Goal: Navigation & Orientation: Find specific page/section

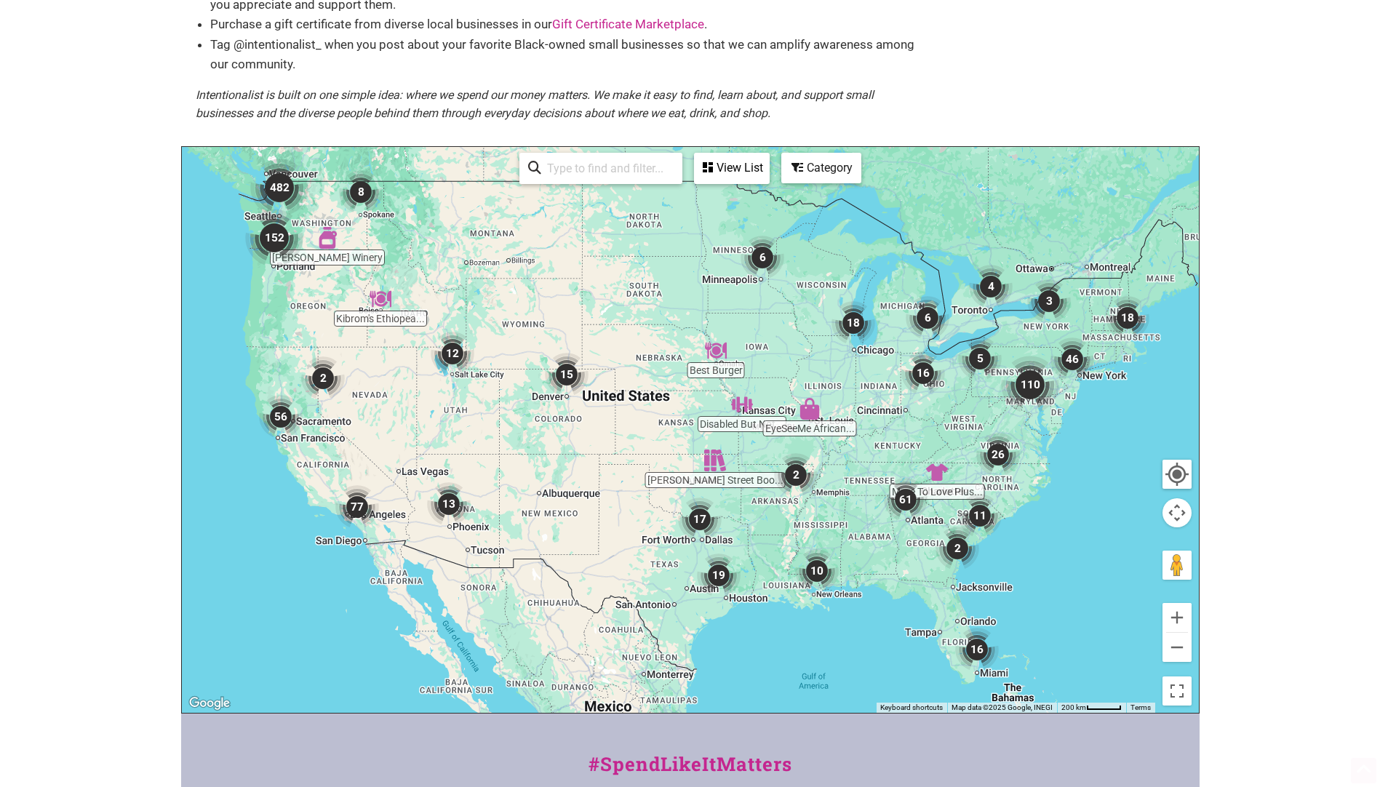
scroll to position [218, 0]
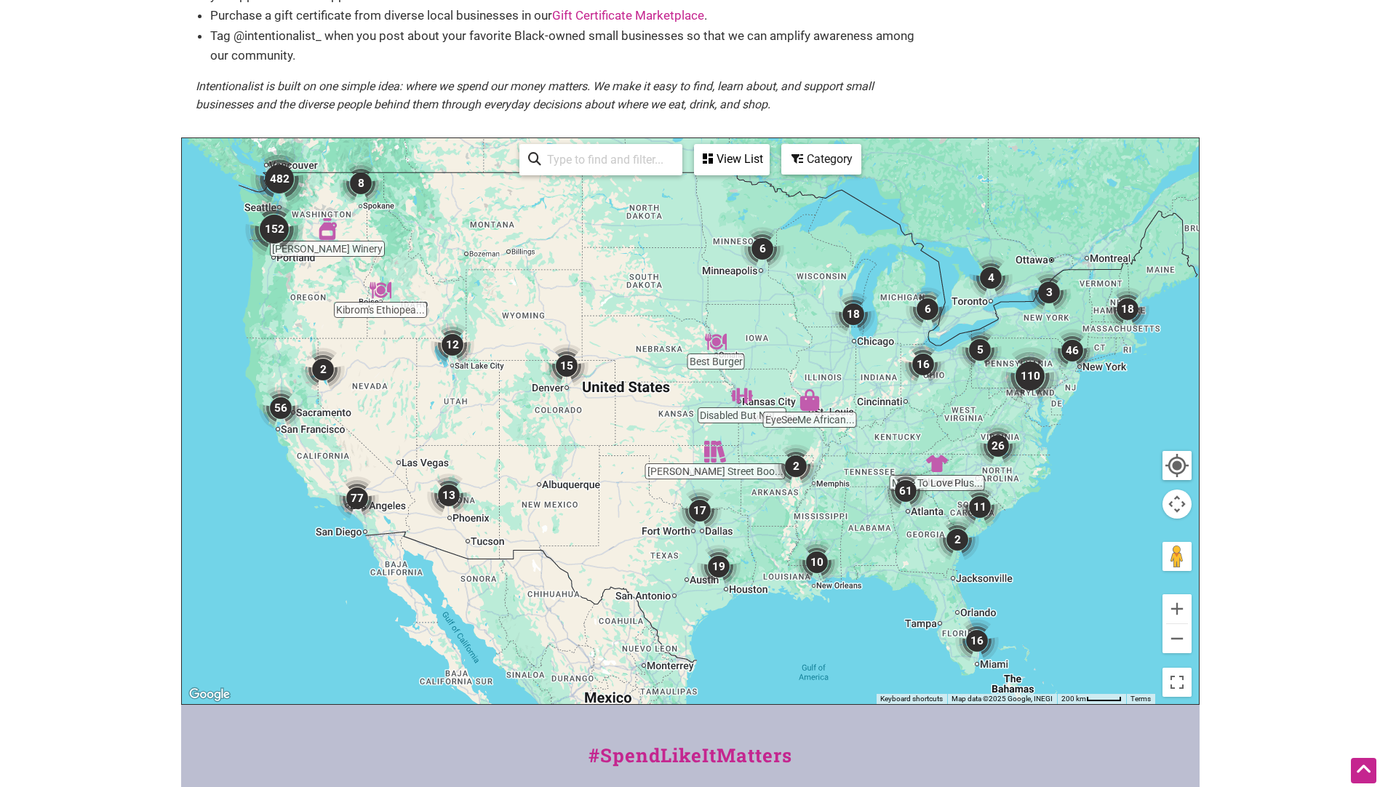
click at [1030, 375] on img "110" at bounding box center [1030, 376] width 58 height 58
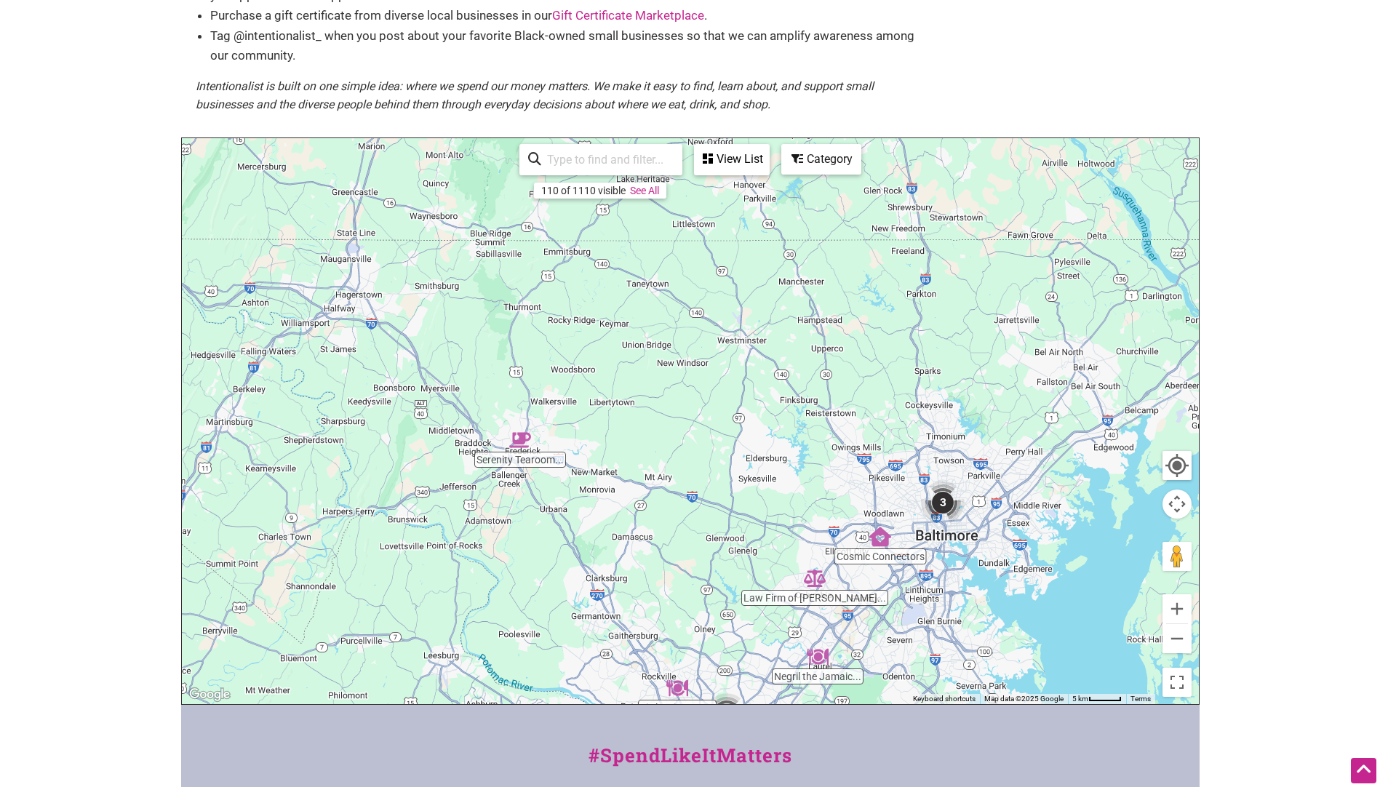
drag, startPoint x: 610, startPoint y: 295, endPoint x: 638, endPoint y: 551, distance: 257.5
click at [636, 555] on div "To navigate, press the arrow keys." at bounding box center [690, 421] width 1017 height 566
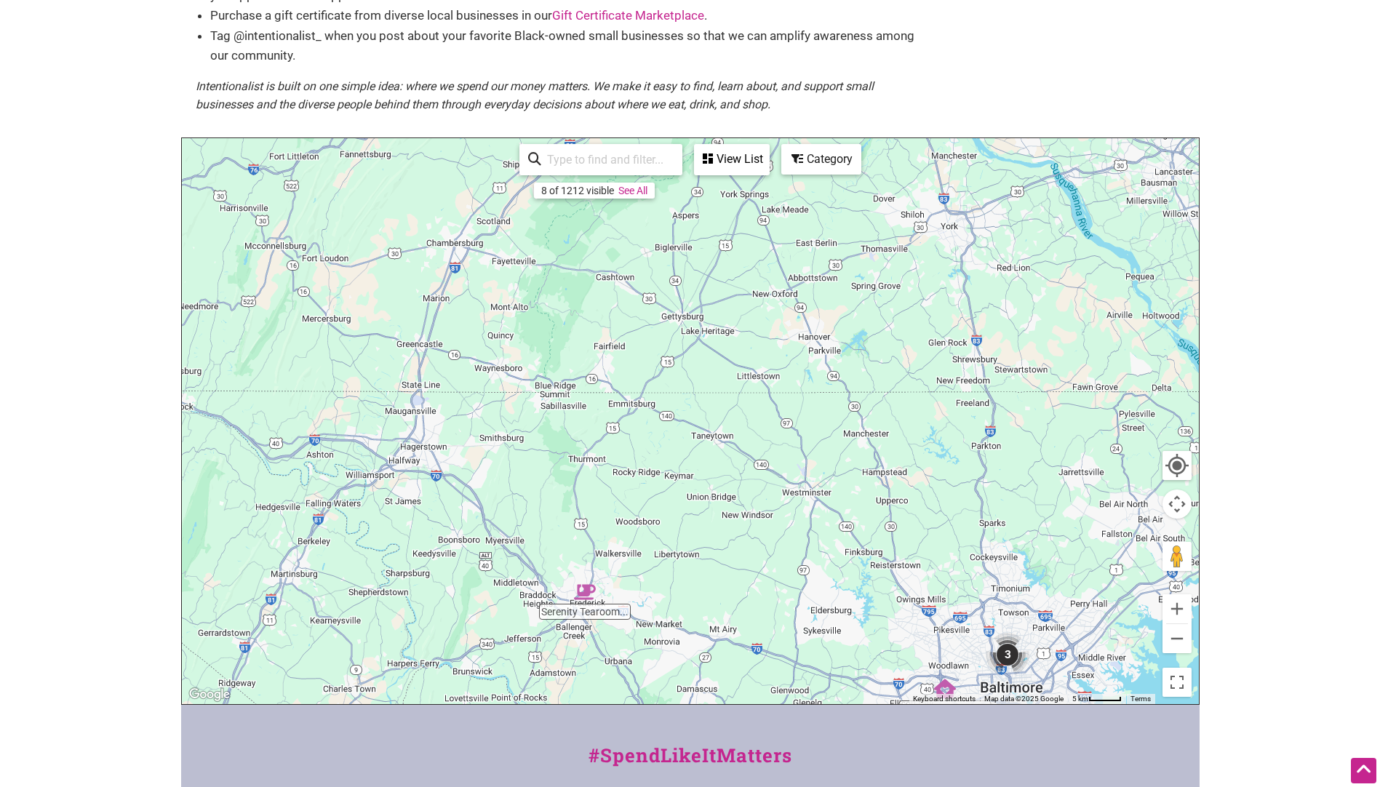
drag, startPoint x: 663, startPoint y: 419, endPoint x: 732, endPoint y: 575, distance: 170.0
click at [732, 575] on div "To navigate, press the arrow keys." at bounding box center [690, 421] width 1017 height 566
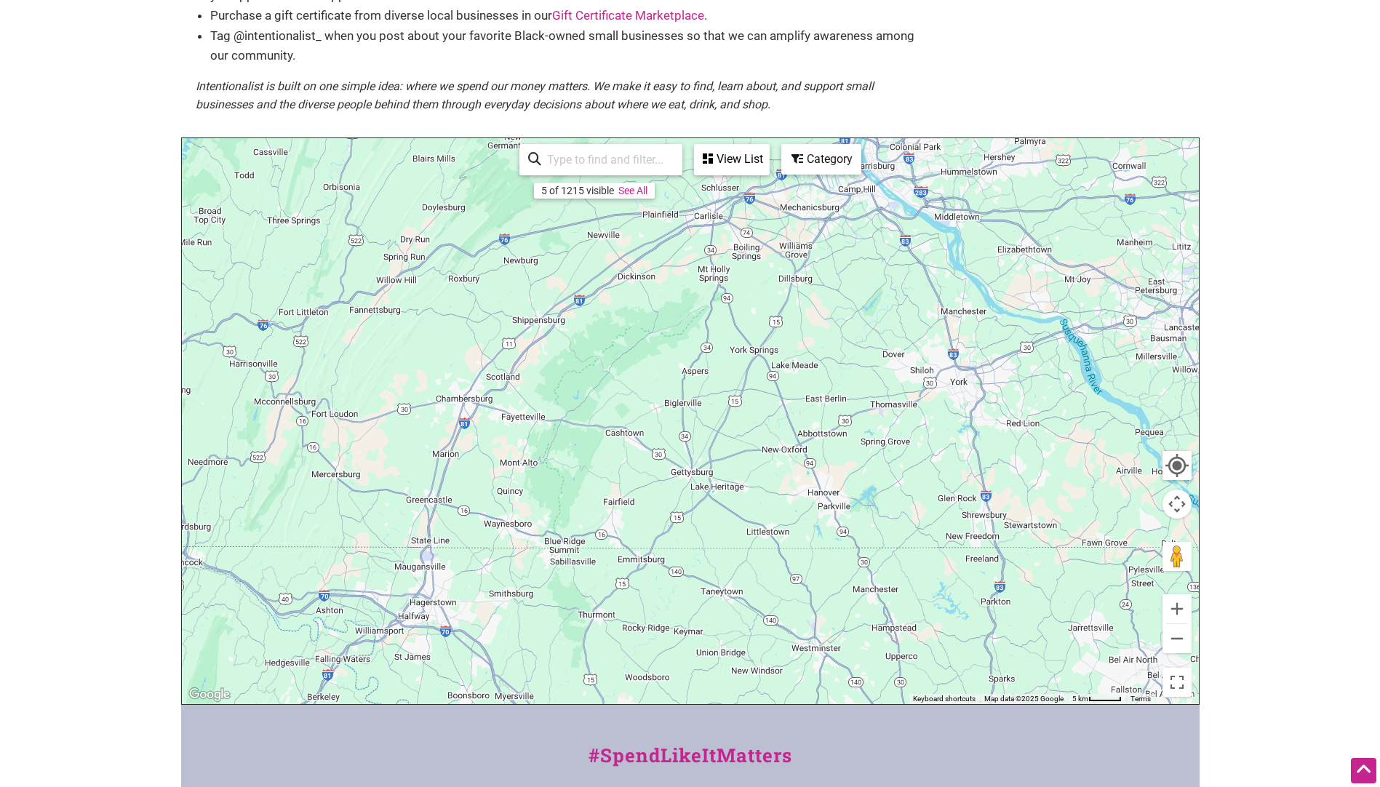
drag, startPoint x: 708, startPoint y: 446, endPoint x: 718, endPoint y: 610, distance: 164.6
click at [718, 610] on div "To navigate, press the arrow keys." at bounding box center [690, 421] width 1017 height 566
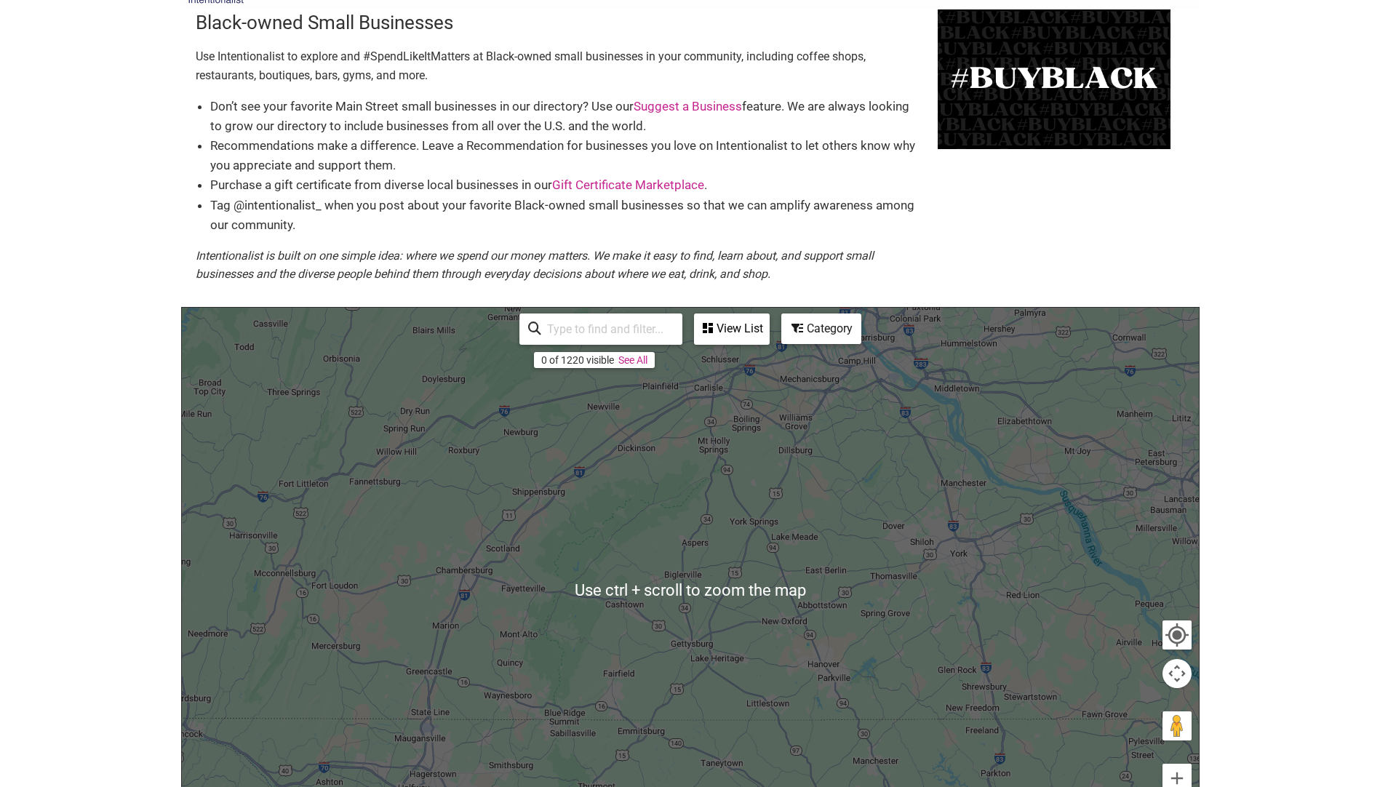
scroll to position [73, 0]
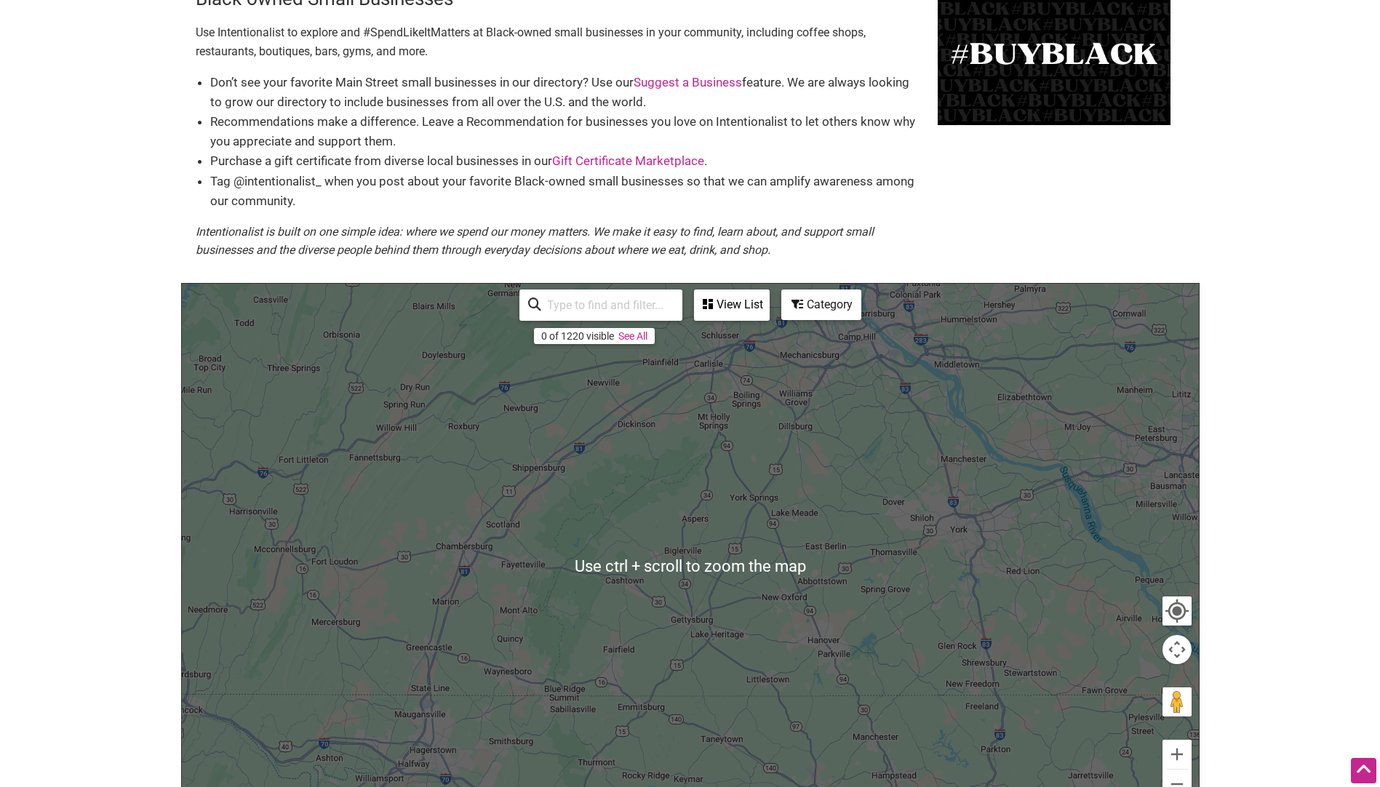
drag, startPoint x: 1225, startPoint y: 540, endPoint x: 1225, endPoint y: 508, distance: 32.7
click at [1225, 508] on body "× Menu 0 Add a Business Map Blog Store Offers Intentionalist Cards Buy Black Ca…" at bounding box center [690, 320] width 1380 height 787
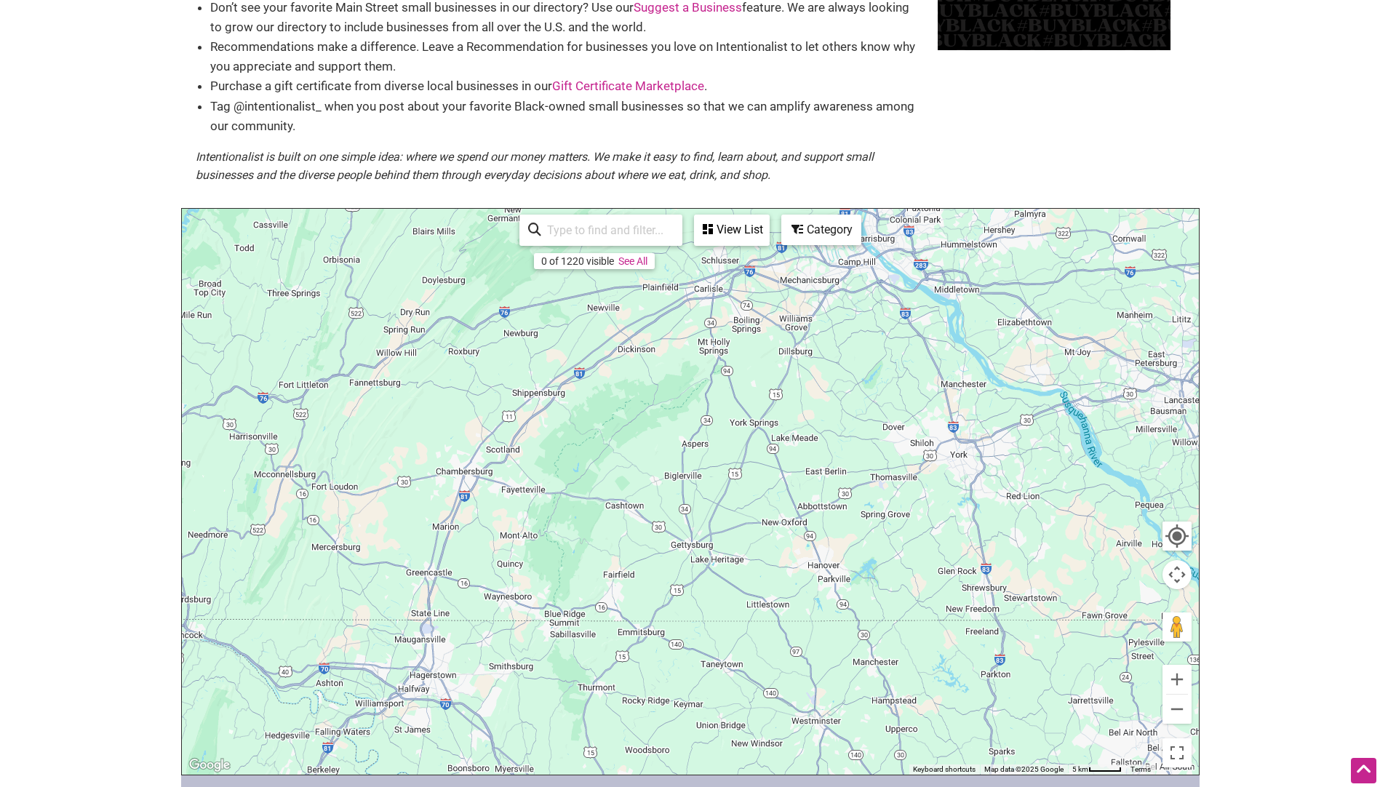
scroll to position [218, 0]
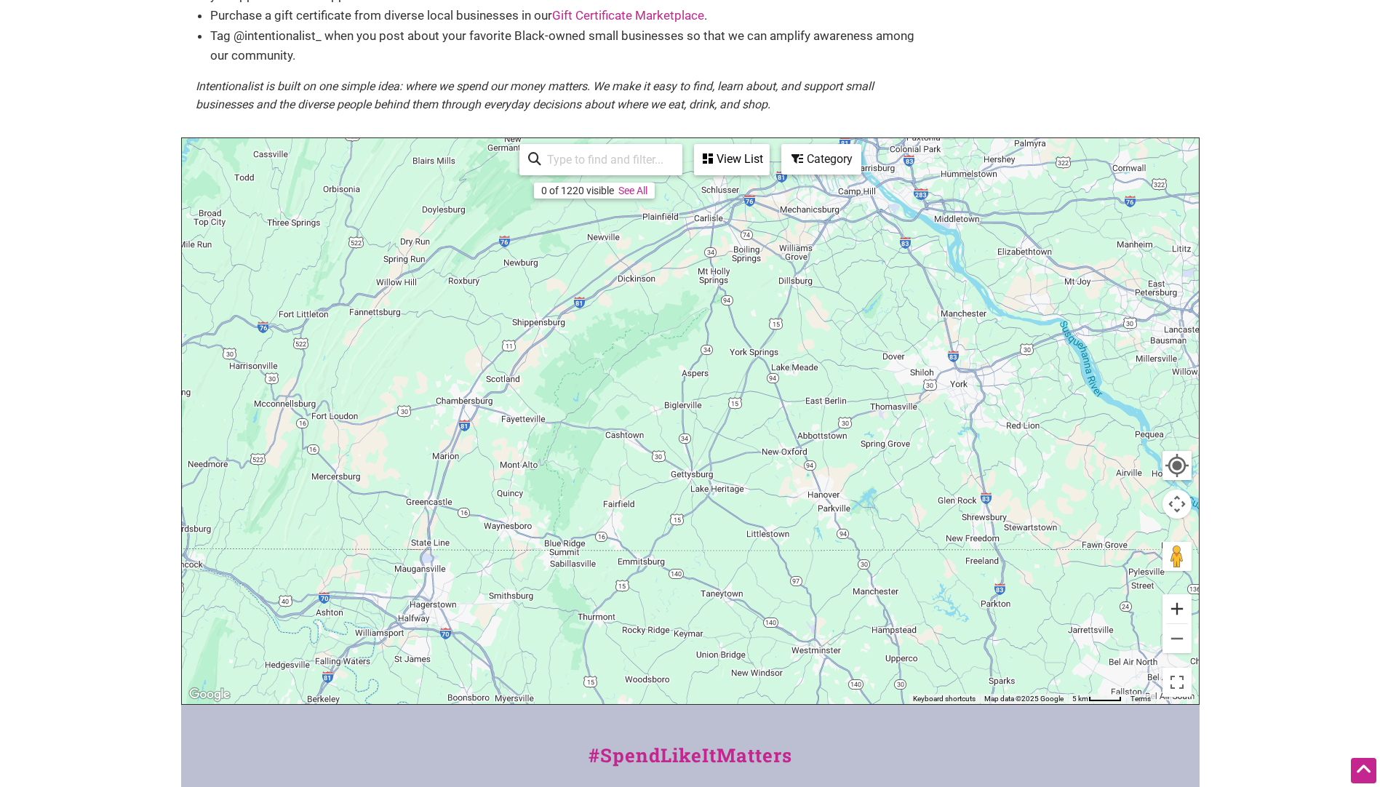
click at [1183, 612] on button "Zoom in" at bounding box center [1176, 608] width 29 height 29
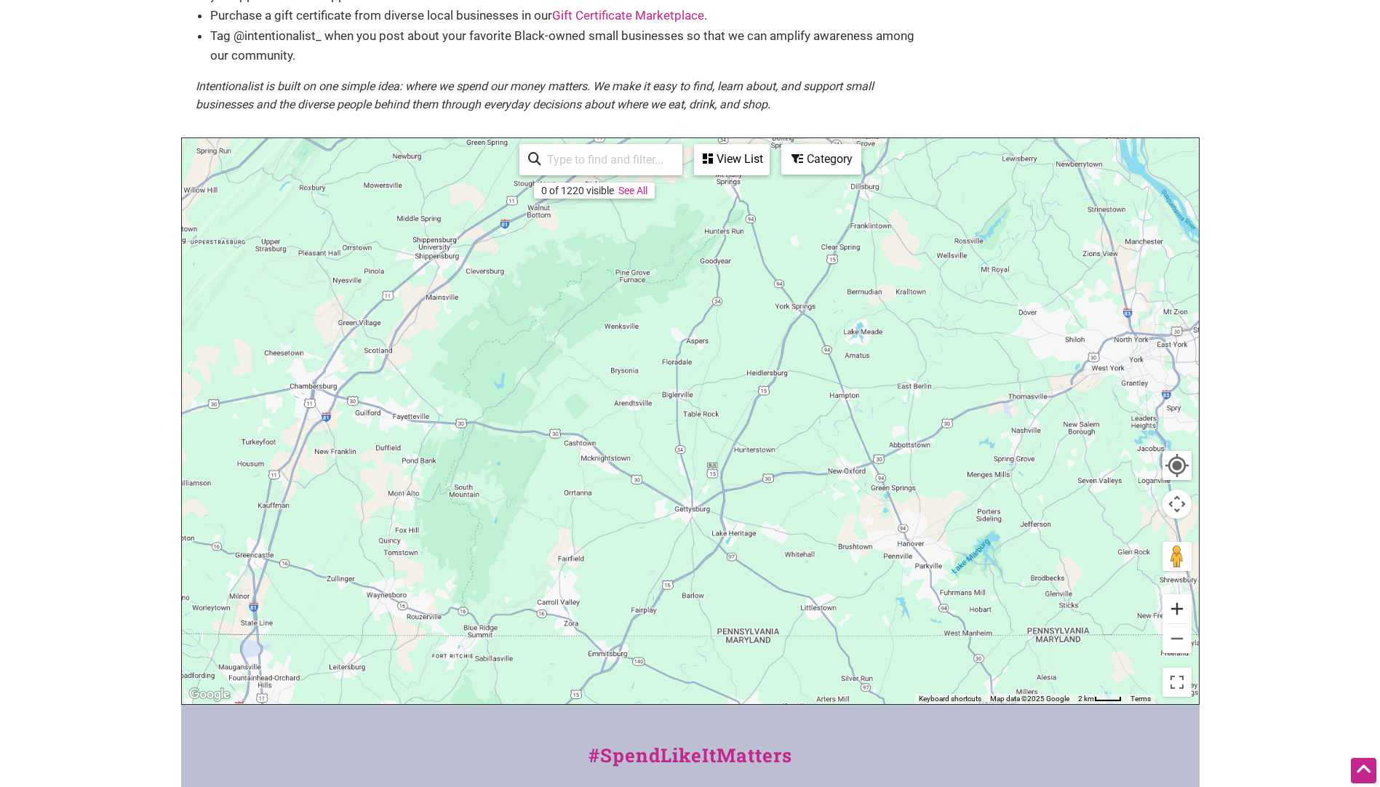
click at [1182, 612] on button "Zoom in" at bounding box center [1176, 608] width 29 height 29
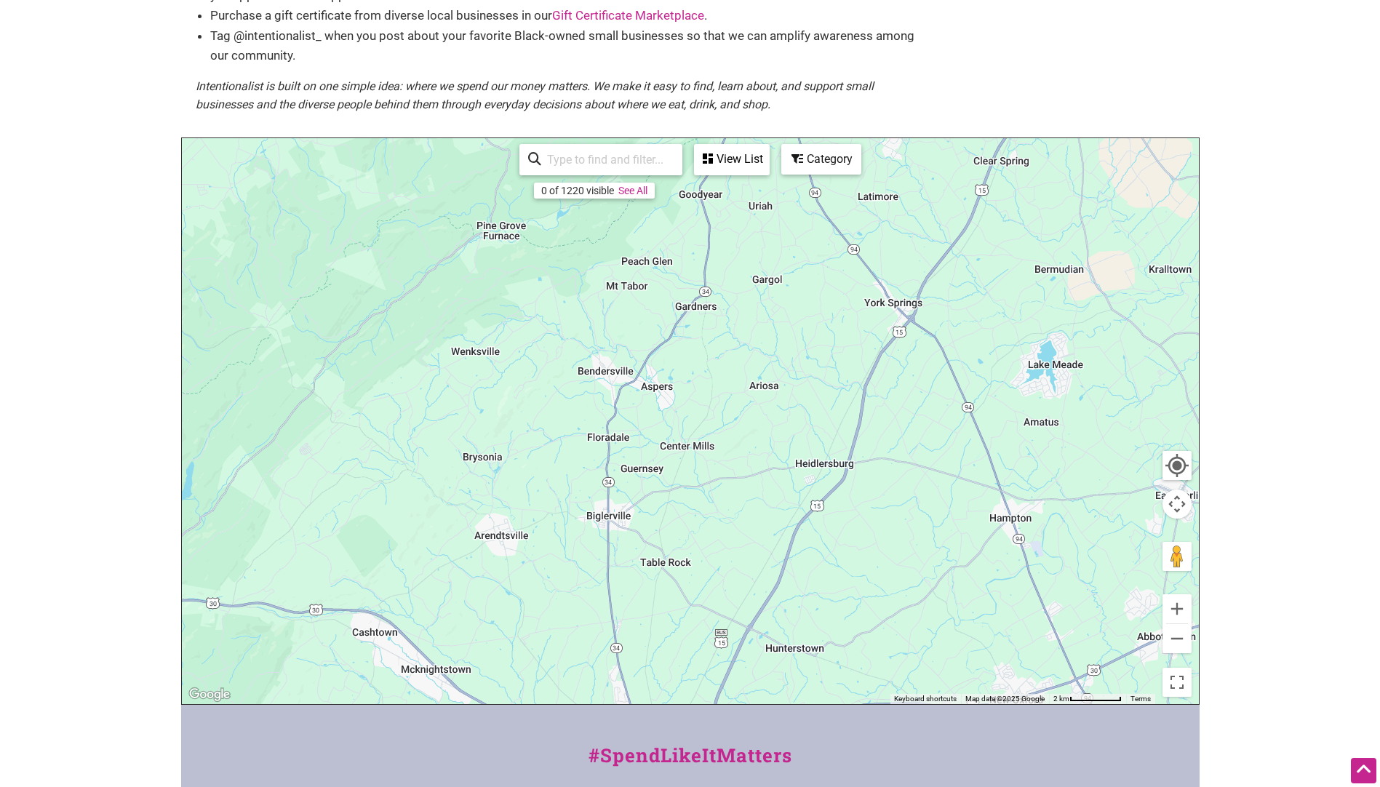
drag, startPoint x: 753, startPoint y: 489, endPoint x: 700, endPoint y: 653, distance: 172.5
click at [700, 653] on div "To navigate, press the arrow keys." at bounding box center [690, 421] width 1017 height 566
click at [1182, 640] on button "Zoom out" at bounding box center [1176, 638] width 29 height 29
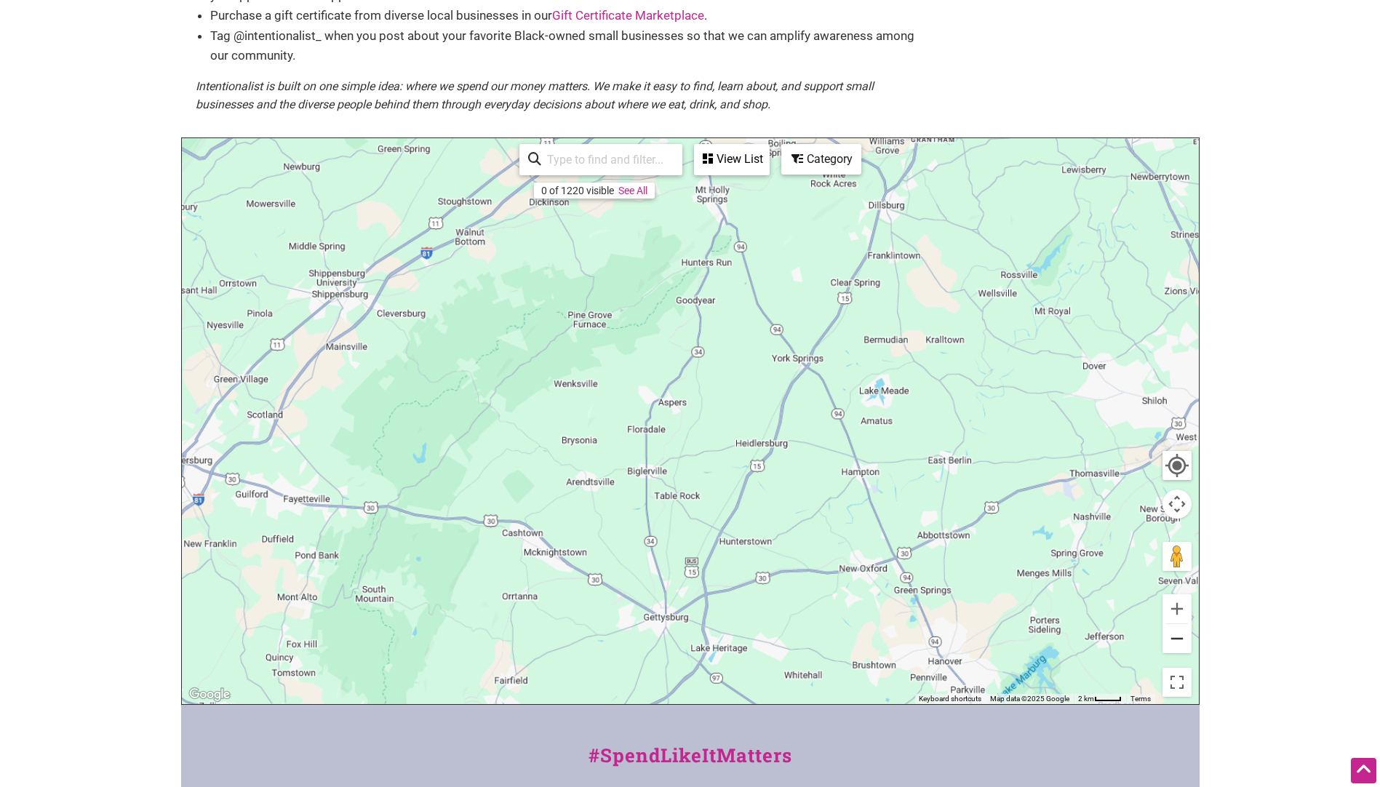
click at [1179, 639] on button "Zoom out" at bounding box center [1176, 638] width 29 height 29
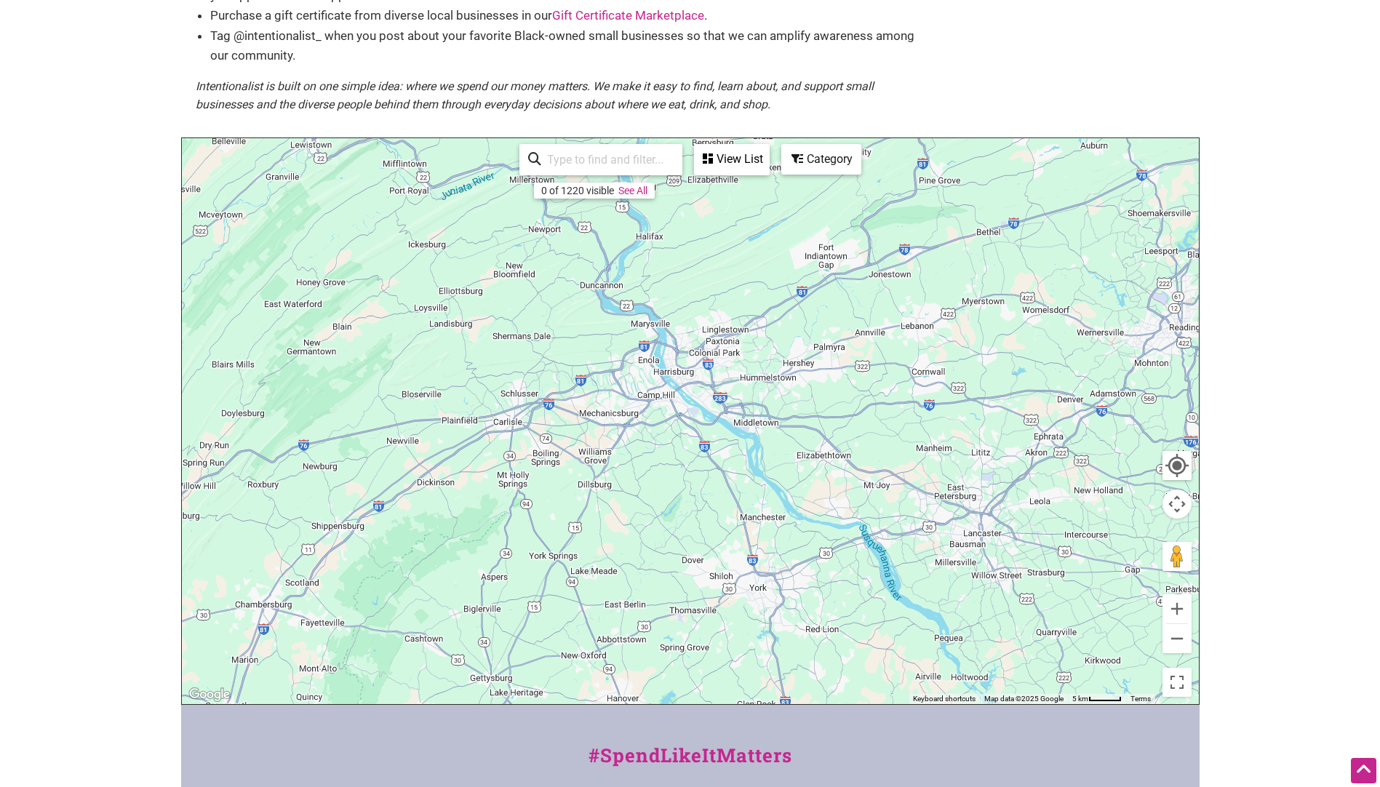
drag, startPoint x: 856, startPoint y: 388, endPoint x: 681, endPoint y: 562, distance: 246.3
click at [662, 570] on div "To navigate, press the arrow keys." at bounding box center [690, 421] width 1017 height 566
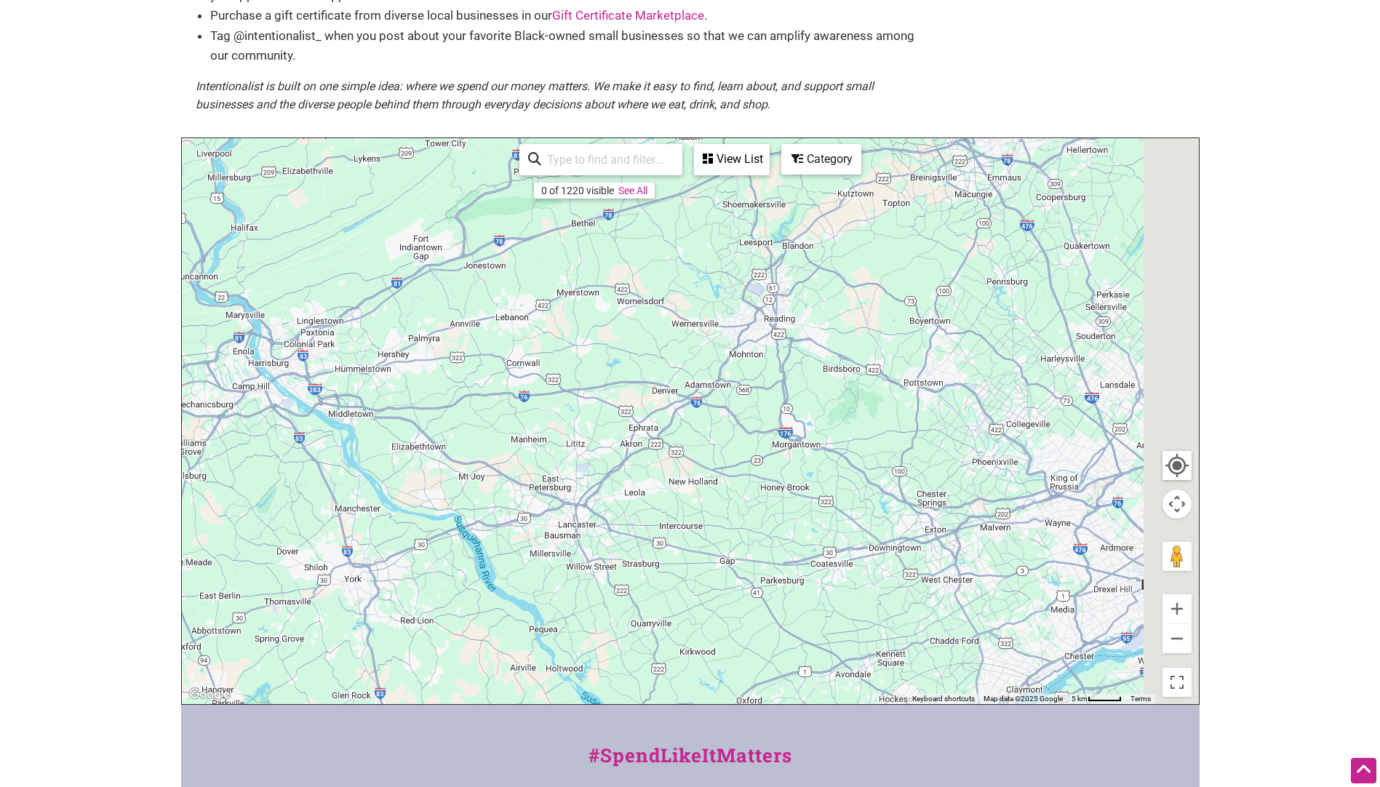
drag, startPoint x: 1014, startPoint y: 500, endPoint x: 607, endPoint y: 490, distance: 407.4
click at [601, 491] on div "To navigate, press the arrow keys." at bounding box center [690, 421] width 1017 height 566
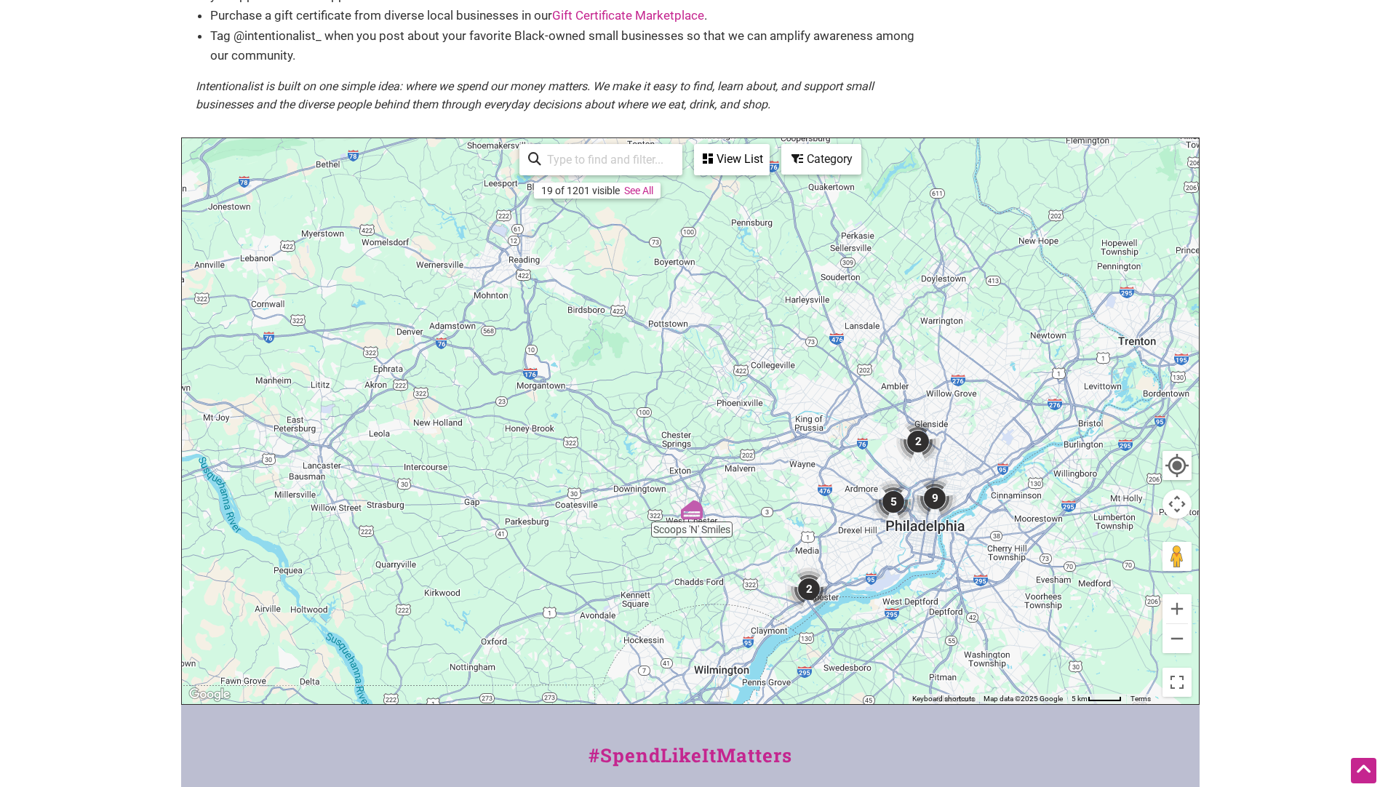
drag, startPoint x: 793, startPoint y: 483, endPoint x: 543, endPoint y: 423, distance: 257.4
click at [543, 422] on div "To navigate, press the arrow keys." at bounding box center [690, 421] width 1017 height 566
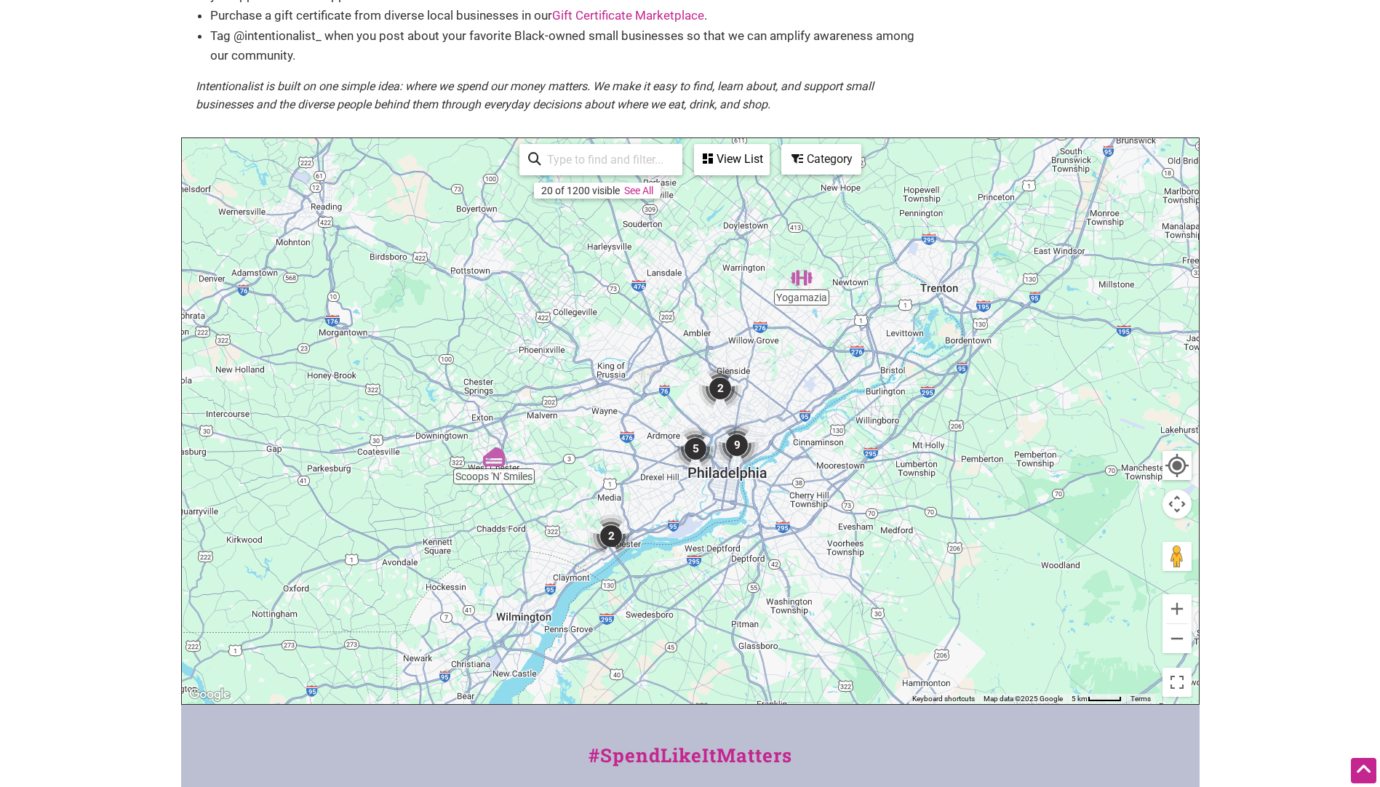
drag, startPoint x: 779, startPoint y: 431, endPoint x: 568, endPoint y: 367, distance: 220.4
click at [568, 367] on div "To navigate, press the arrow keys." at bounding box center [690, 421] width 1017 height 566
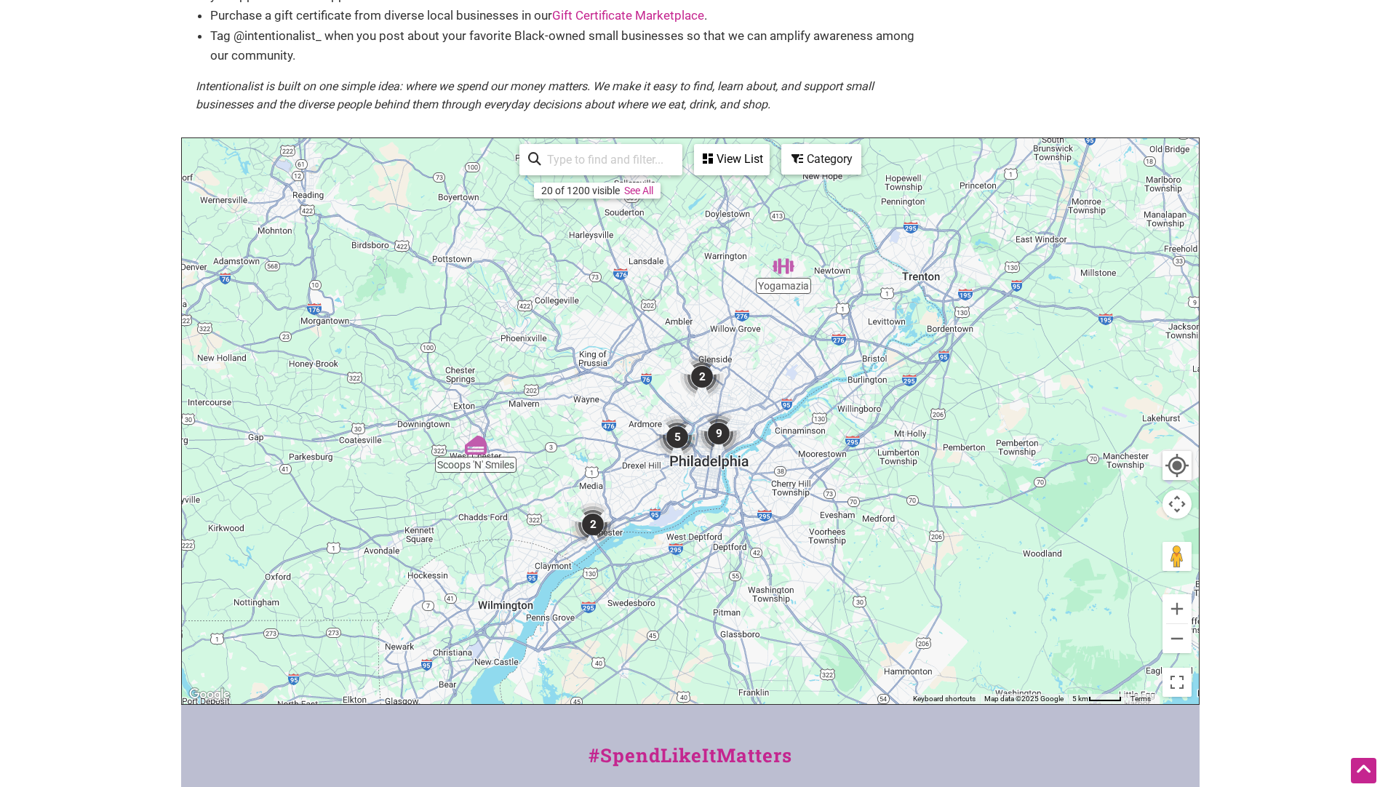
click at [721, 437] on img "9" at bounding box center [719, 434] width 44 height 44
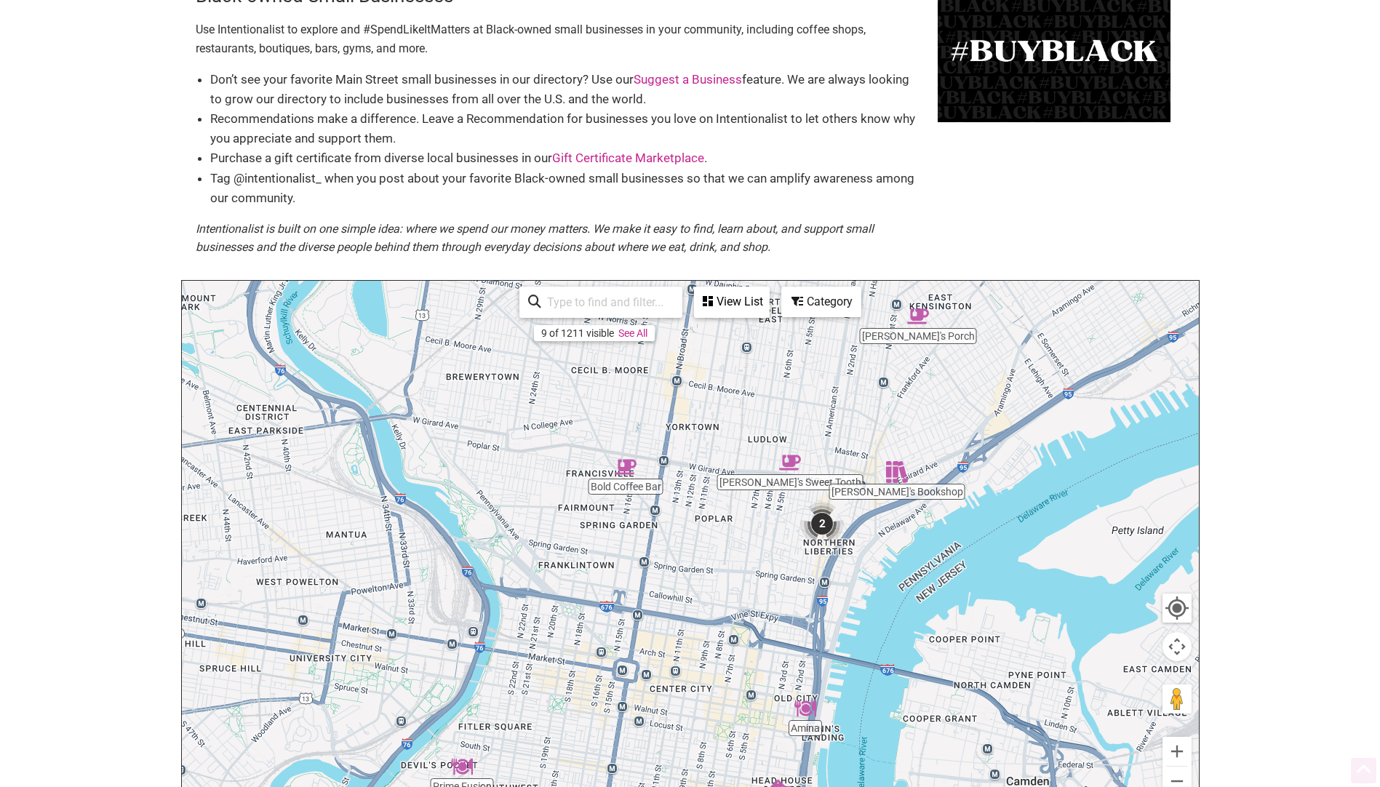
scroll to position [0, 0]
